Goal: Task Accomplishment & Management: Use online tool/utility

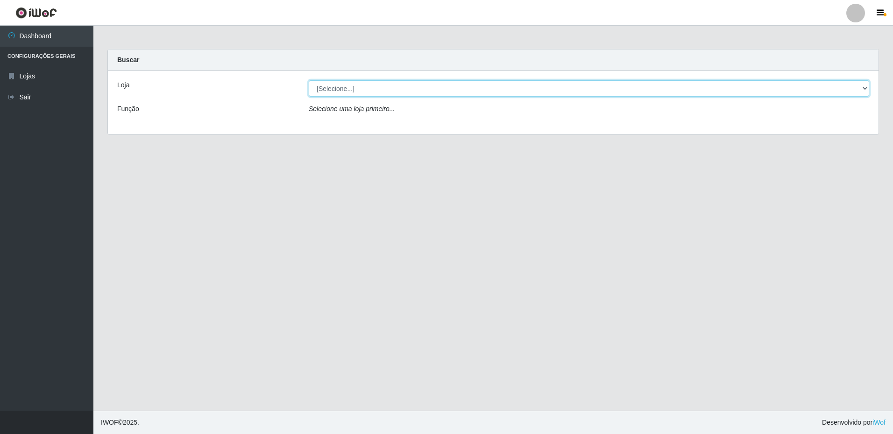
click at [370, 88] on select "[Selecione...] Extrabom - Loja 16 [GEOGRAPHIC_DATA]" at bounding box center [589, 88] width 560 height 16
select select "450"
click at [309, 80] on select "[Selecione...] Extrabom - Loja 16 [GEOGRAPHIC_DATA]" at bounding box center [589, 88] width 560 height 16
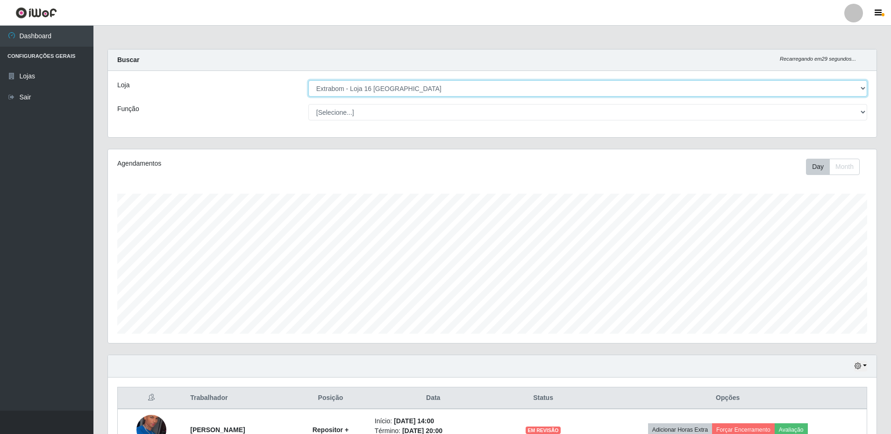
scroll to position [194, 768]
click at [381, 113] on select "[Selecione...] Repositor Repositor + Repositor ++" at bounding box center [587, 112] width 559 height 16
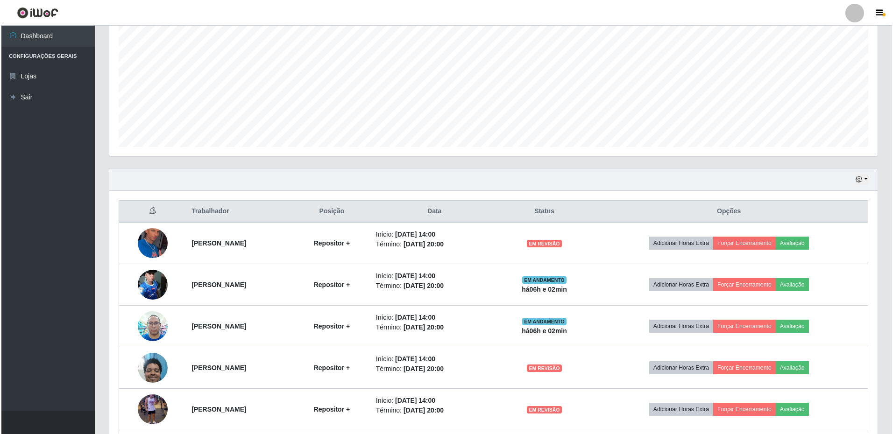
scroll to position [233, 0]
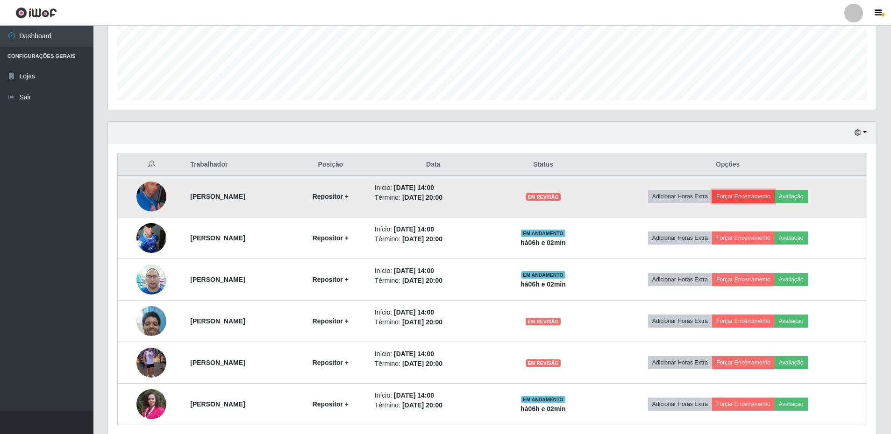
click at [755, 198] on button "Forçar Encerramento" at bounding box center [743, 196] width 63 height 13
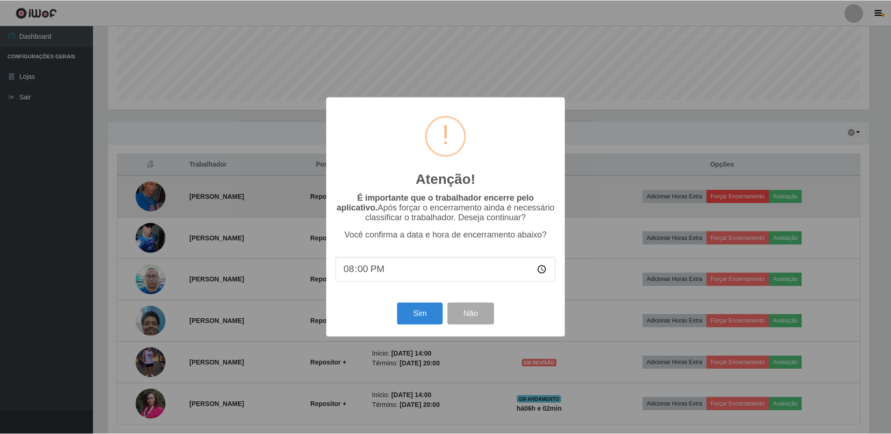
scroll to position [194, 764]
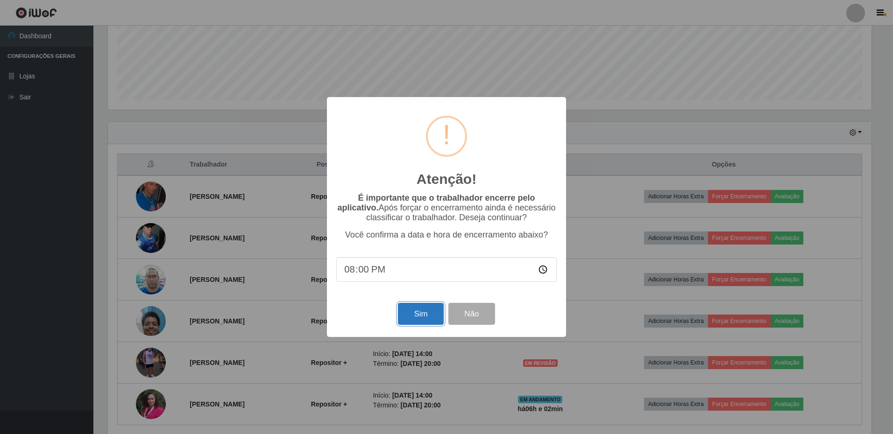
click at [429, 316] on button "Sim" at bounding box center [420, 314] width 45 height 22
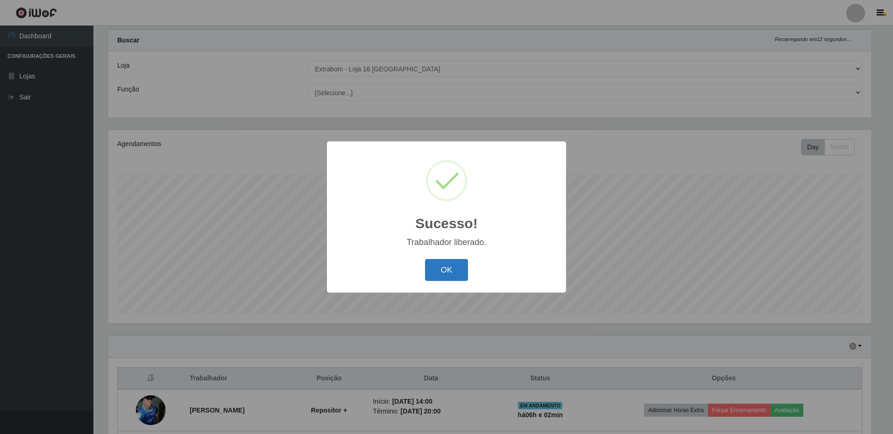
click at [438, 275] on button "OK" at bounding box center [446, 270] width 43 height 22
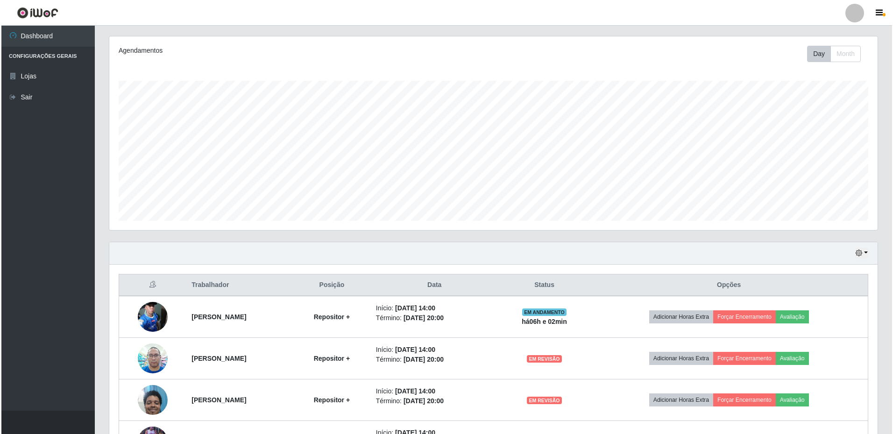
scroll to position [206, 0]
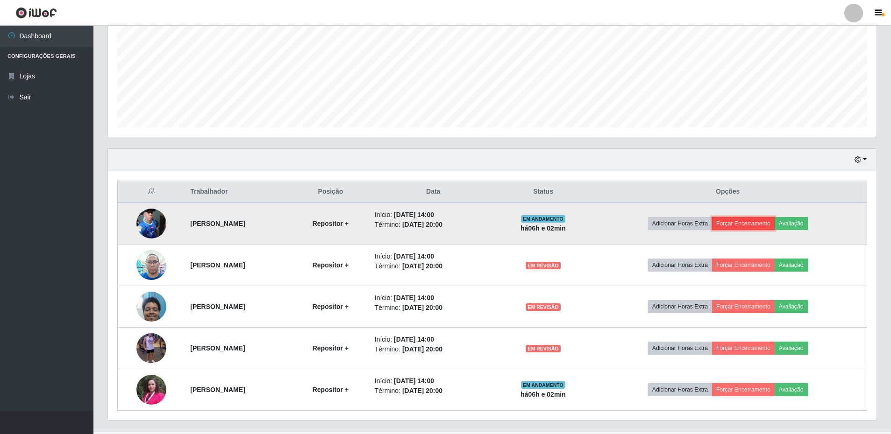
click at [761, 223] on button "Forçar Encerramento" at bounding box center [743, 223] width 63 height 13
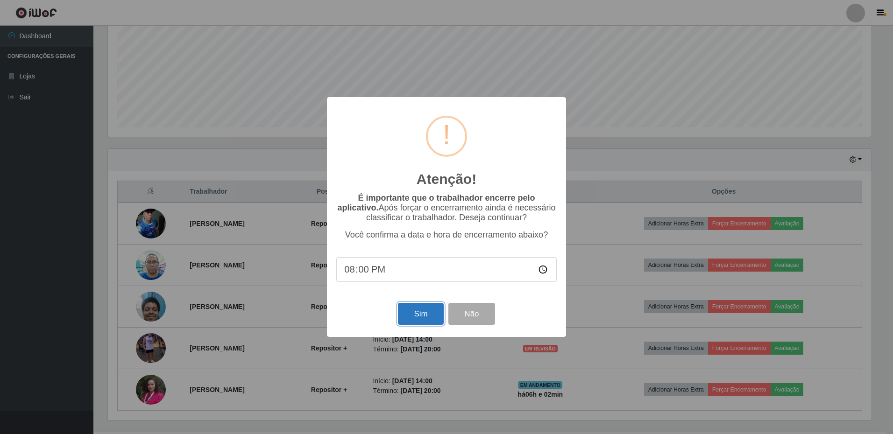
click at [410, 313] on button "Sim" at bounding box center [420, 314] width 45 height 22
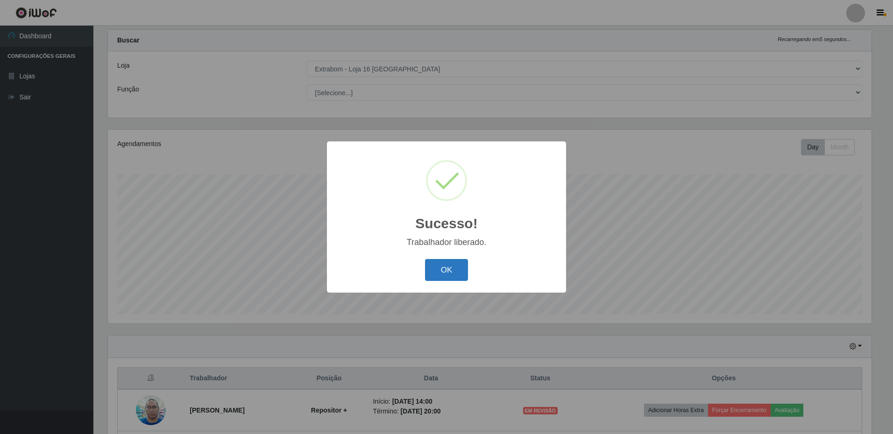
click at [446, 269] on button "OK" at bounding box center [446, 270] width 43 height 22
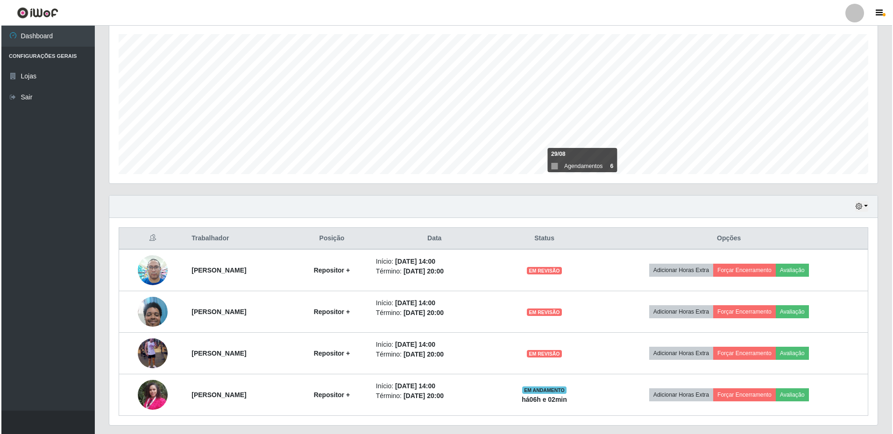
scroll to position [186, 0]
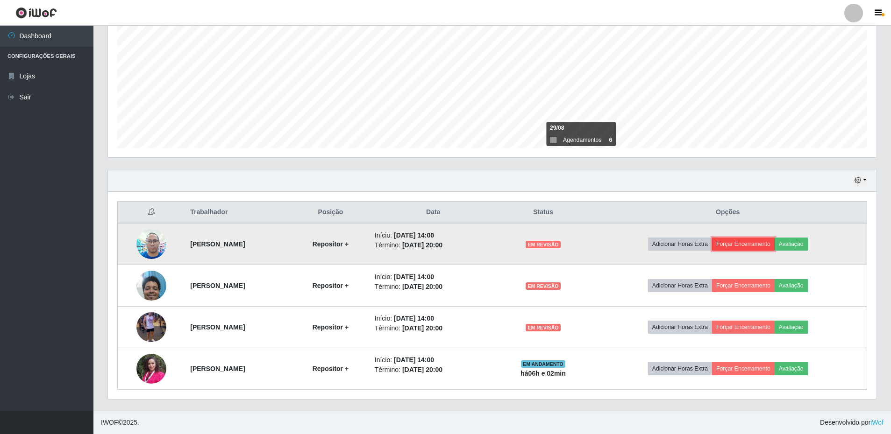
click at [760, 246] on button "Forçar Encerramento" at bounding box center [743, 244] width 63 height 13
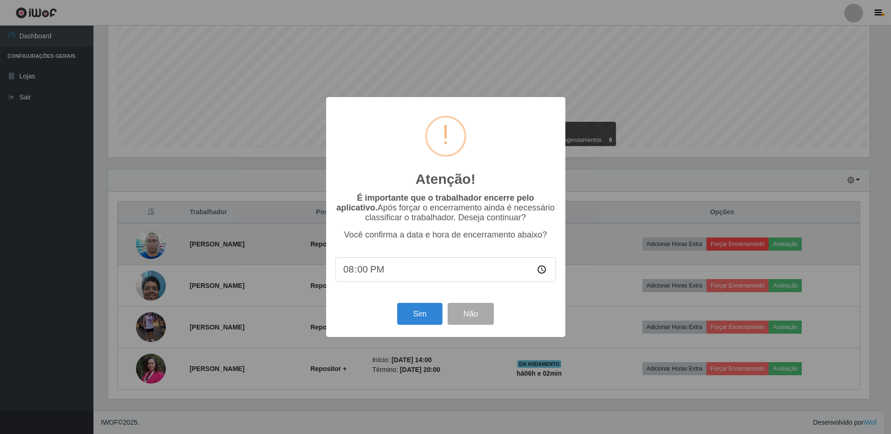
scroll to position [194, 764]
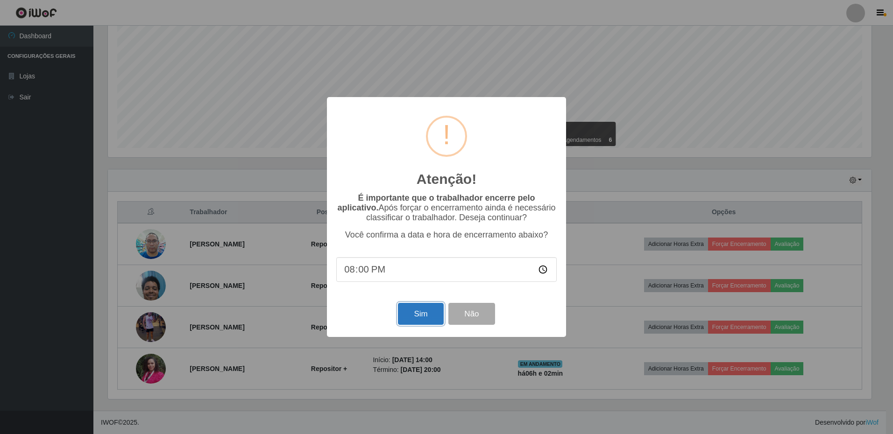
click at [431, 314] on button "Sim" at bounding box center [420, 314] width 45 height 22
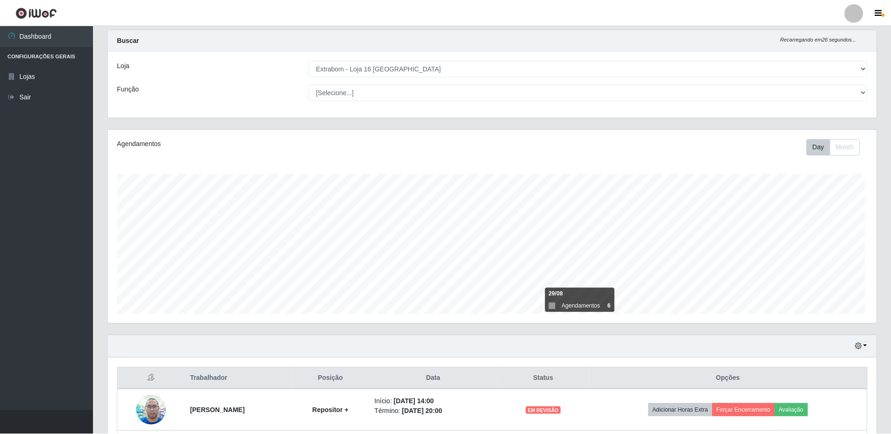
scroll to position [0, 0]
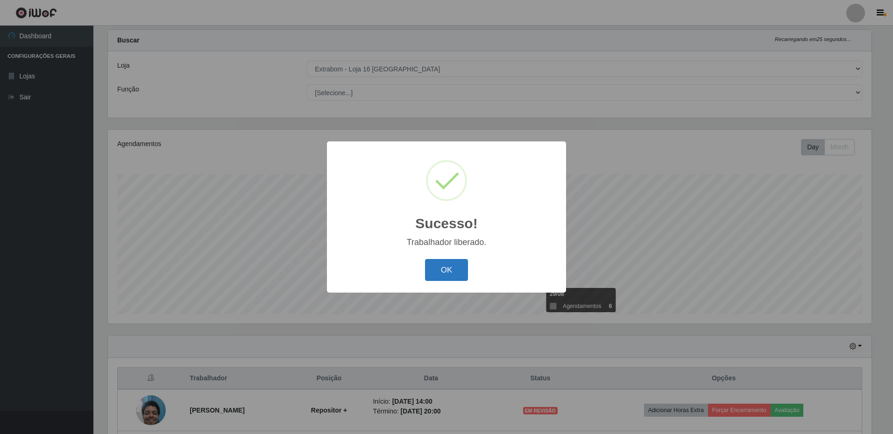
click at [460, 275] on button "OK" at bounding box center [446, 270] width 43 height 22
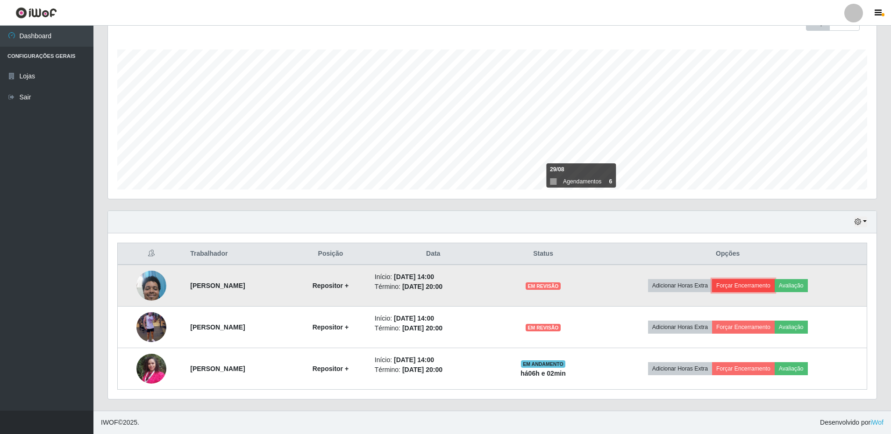
click at [765, 286] on button "Forçar Encerramento" at bounding box center [743, 285] width 63 height 13
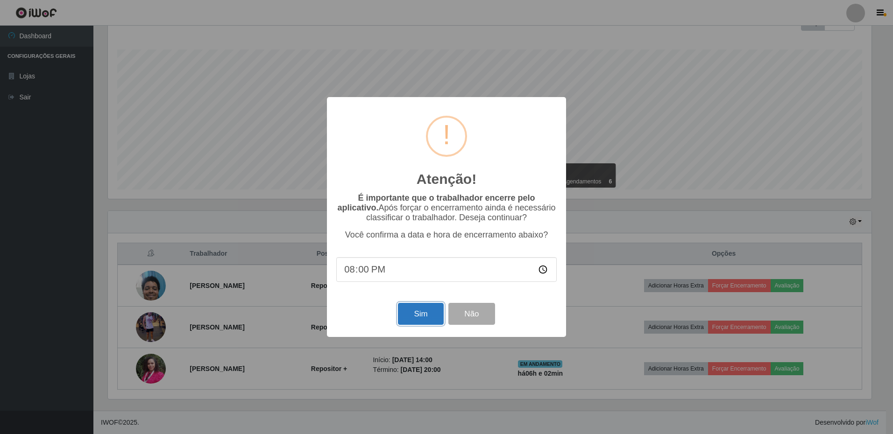
click at [417, 314] on button "Sim" at bounding box center [420, 314] width 45 height 22
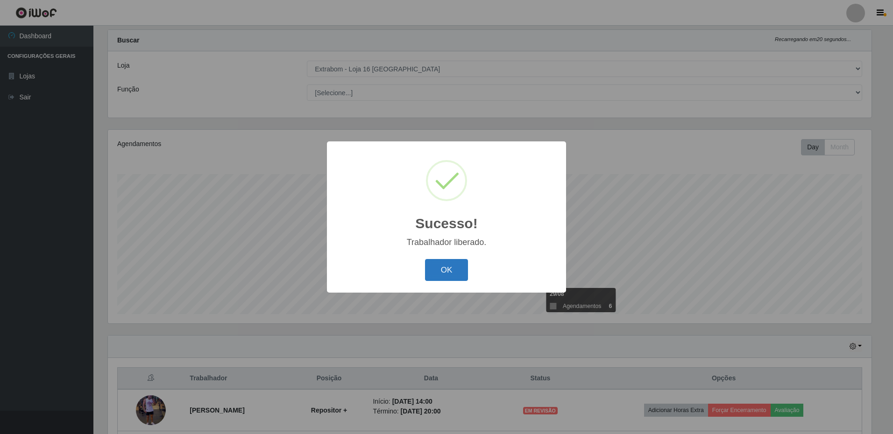
click at [447, 267] on button "OK" at bounding box center [446, 270] width 43 height 22
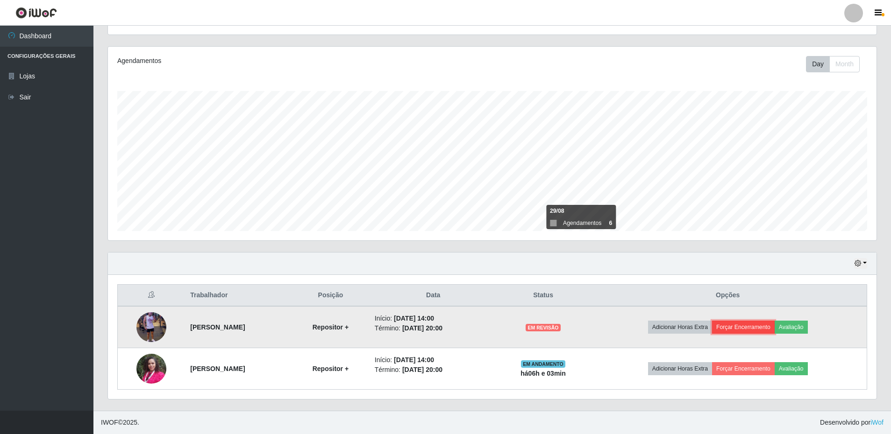
click at [756, 329] on button "Forçar Encerramento" at bounding box center [743, 327] width 63 height 13
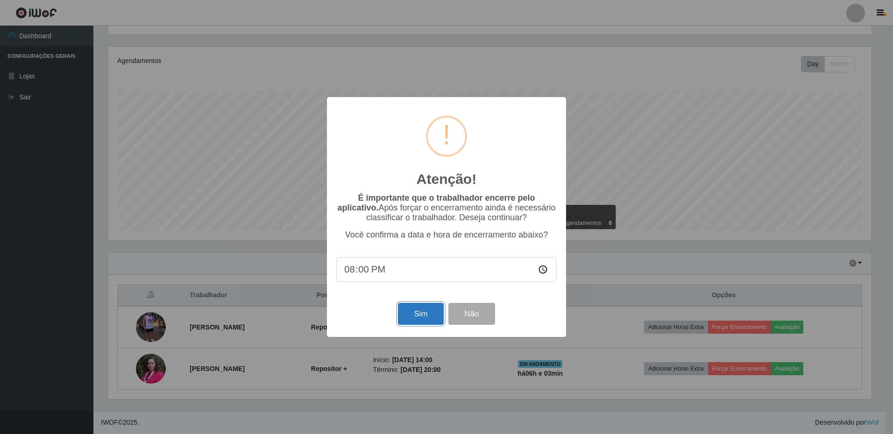
click at [412, 322] on button "Sim" at bounding box center [420, 314] width 45 height 22
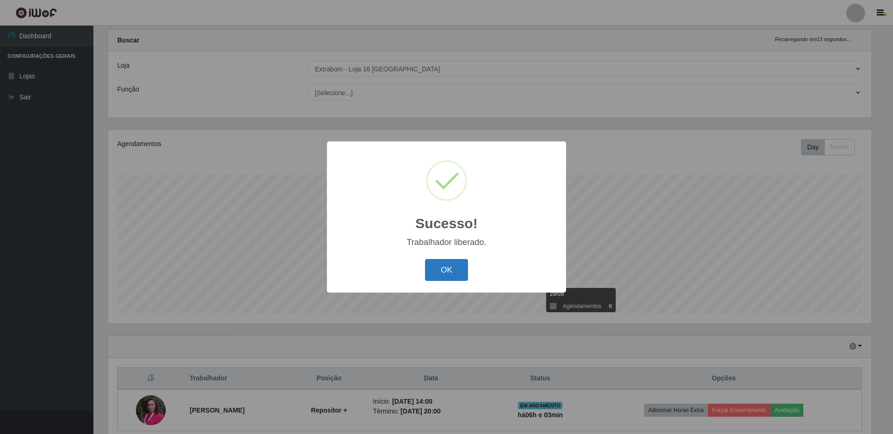
click at [449, 277] on button "OK" at bounding box center [446, 270] width 43 height 22
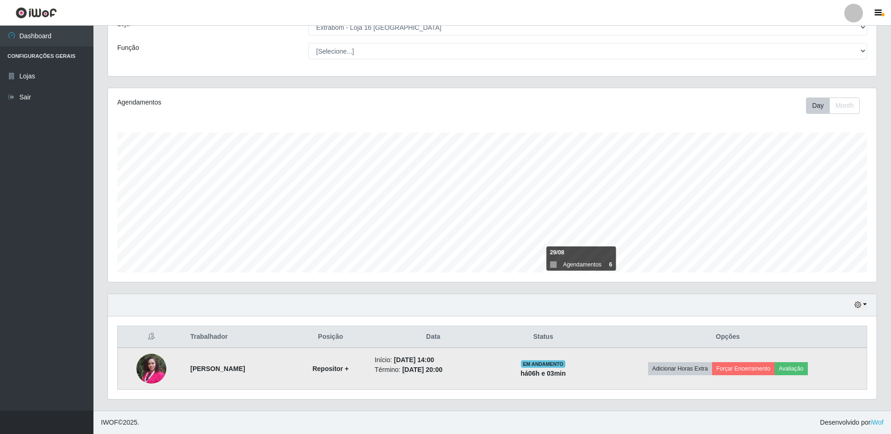
click at [138, 370] on img at bounding box center [151, 369] width 30 height 40
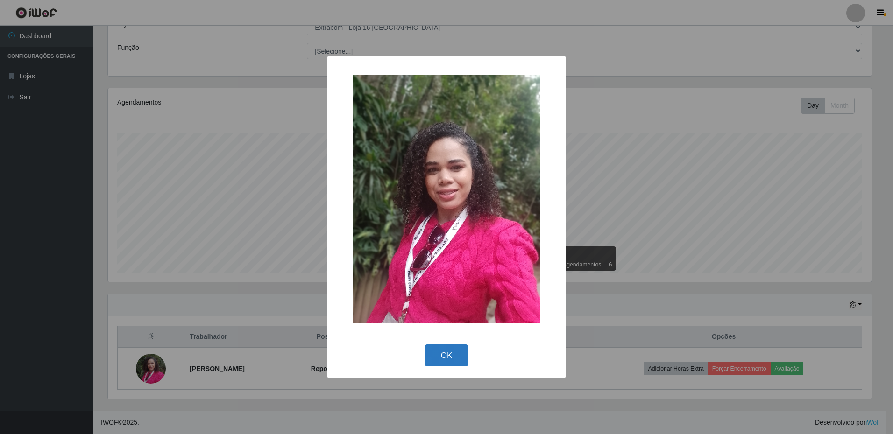
click at [445, 354] on button "OK" at bounding box center [446, 356] width 43 height 22
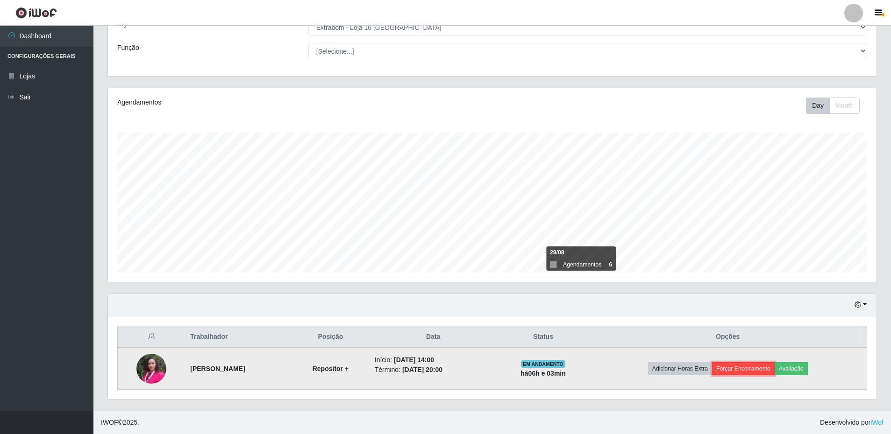
click at [762, 371] on button "Forçar Encerramento" at bounding box center [743, 368] width 63 height 13
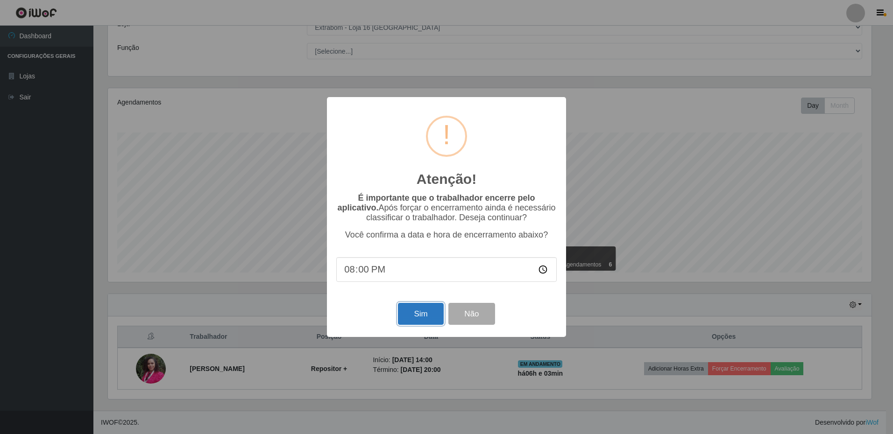
click at [425, 316] on button "Sim" at bounding box center [420, 314] width 45 height 22
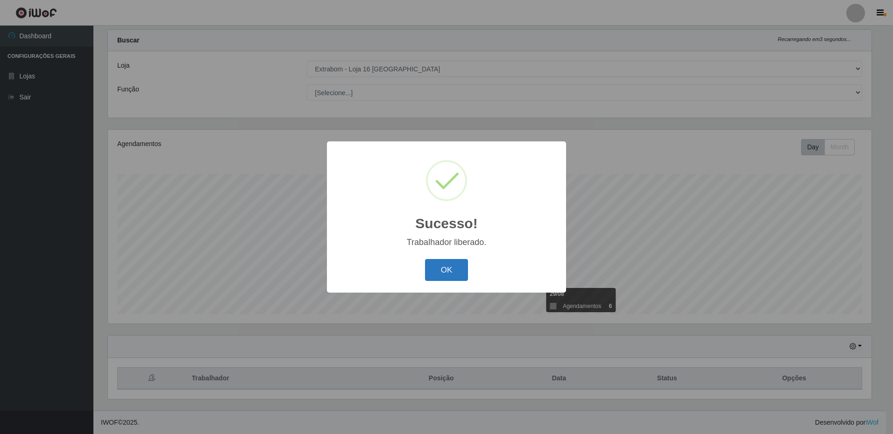
click at [446, 263] on button "OK" at bounding box center [446, 270] width 43 height 22
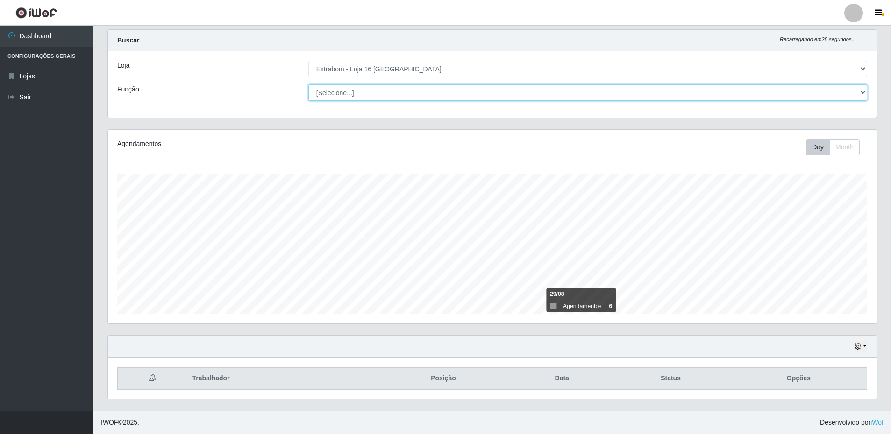
click at [330, 97] on select "[Selecione...] Repositor Repositor + Repositor ++" at bounding box center [587, 93] width 559 height 16
select select "24"
click at [308, 85] on select "[Selecione...] Repositor Repositor + Repositor ++" at bounding box center [587, 93] width 559 height 16
